Goal: Find specific page/section: Find specific page/section

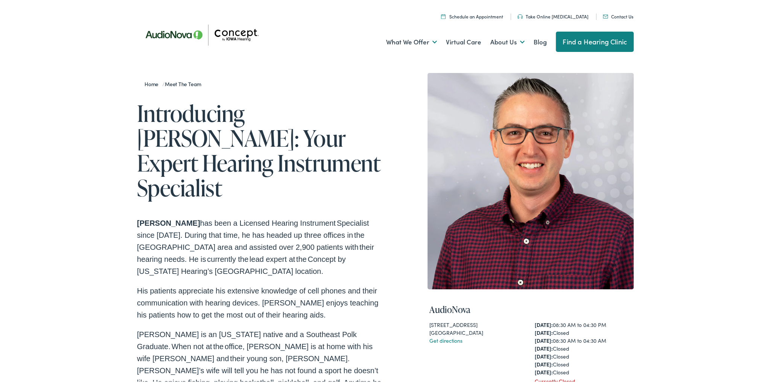
click at [159, 35] on img at bounding box center [204, 33] width 135 height 48
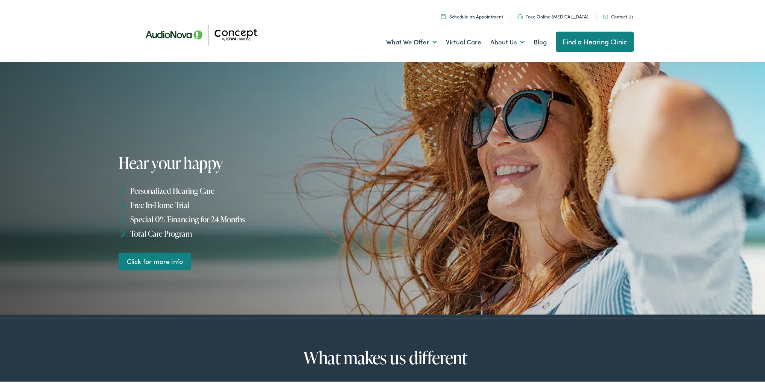
click at [566, 43] on link "Find a Hearing Clinic" at bounding box center [594, 40] width 78 height 20
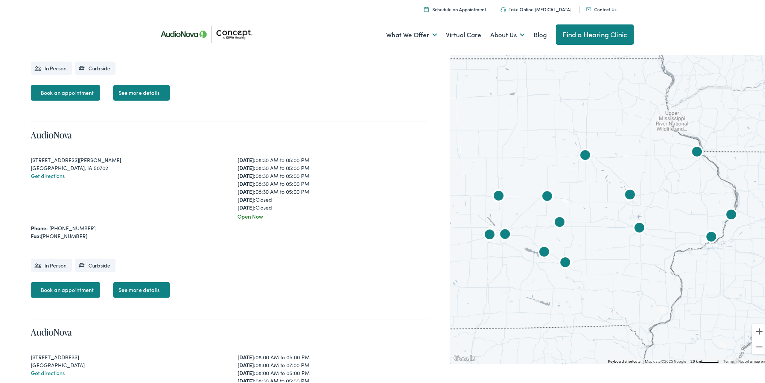
scroll to position [2477, 0]
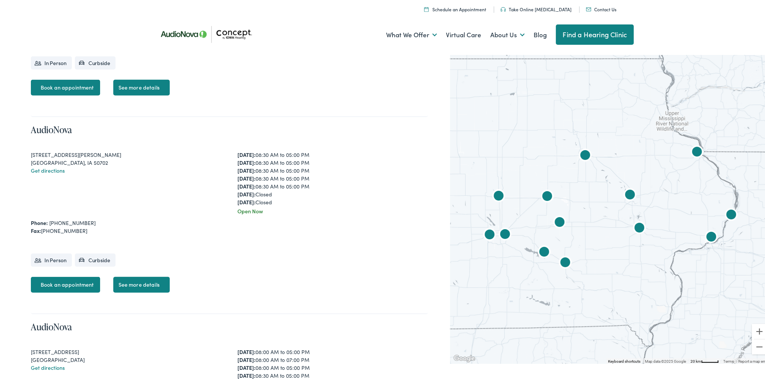
drag, startPoint x: 768, startPoint y: 37, endPoint x: 814, endPoint y: 319, distance: 285.3
